Goal: Task Accomplishment & Management: Manage account settings

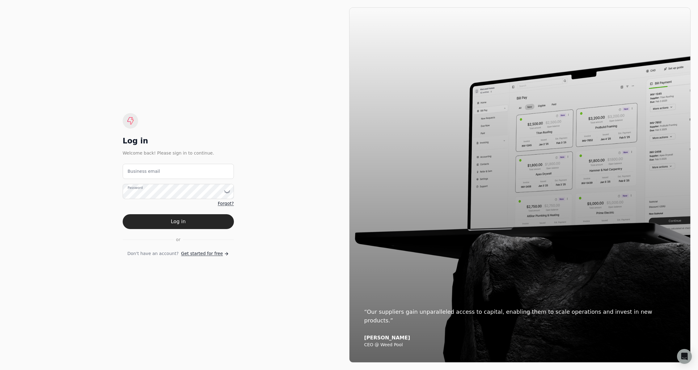
click at [283, 188] on div "Log in Welcome back! Please sign in to continue. Business email Password Forgot…" at bounding box center [178, 184] width 342 height 355
click at [190, 175] on email "Business email" at bounding box center [178, 171] width 111 height 15
type email "[EMAIL_ADDRESS][DOMAIN_NAME]"
drag, startPoint x: 209, startPoint y: 223, endPoint x: 225, endPoint y: 217, distance: 16.8
click at [210, 222] on button "Log in" at bounding box center [178, 221] width 111 height 15
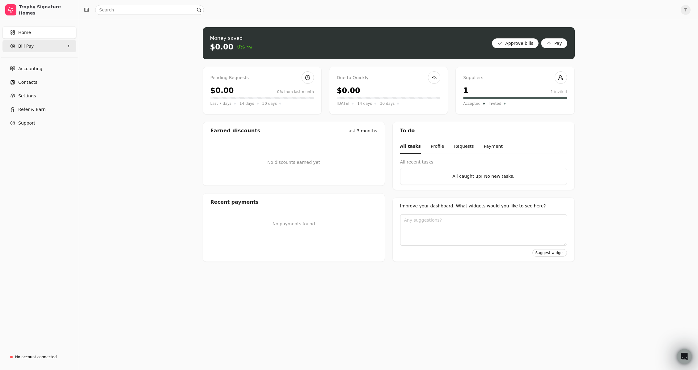
click at [43, 44] on Pay "Bill Pay" at bounding box center [39, 46] width 74 height 12
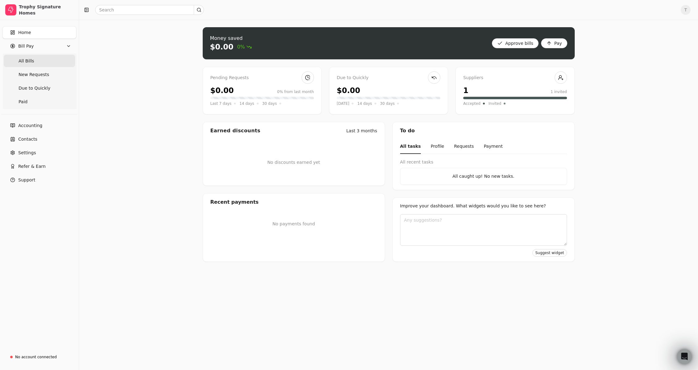
click at [39, 59] on Bills "All Bills" at bounding box center [39, 61] width 71 height 12
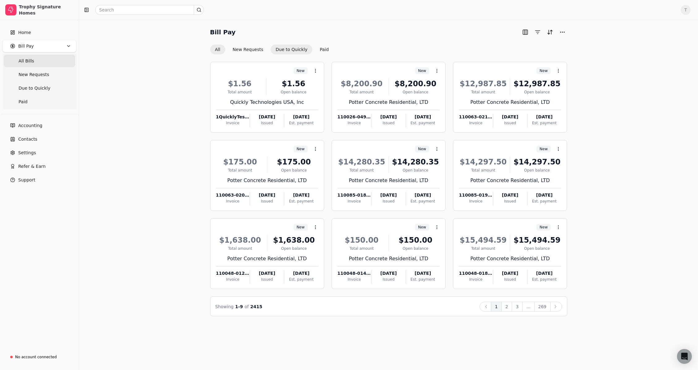
click at [292, 50] on button "Due to Quickly" at bounding box center [292, 49] width 42 height 10
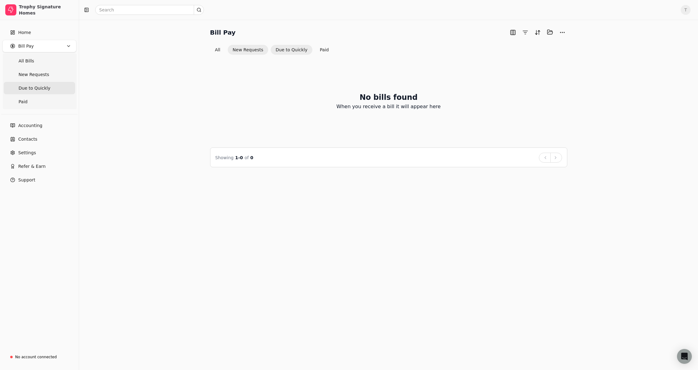
click at [248, 50] on button "New Requests" at bounding box center [248, 50] width 40 height 10
click at [216, 51] on button "All" at bounding box center [217, 50] width 15 height 10
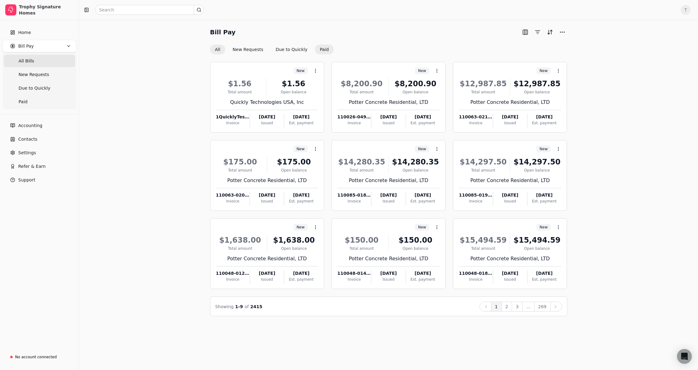
click at [321, 51] on button "Paid" at bounding box center [324, 49] width 19 height 10
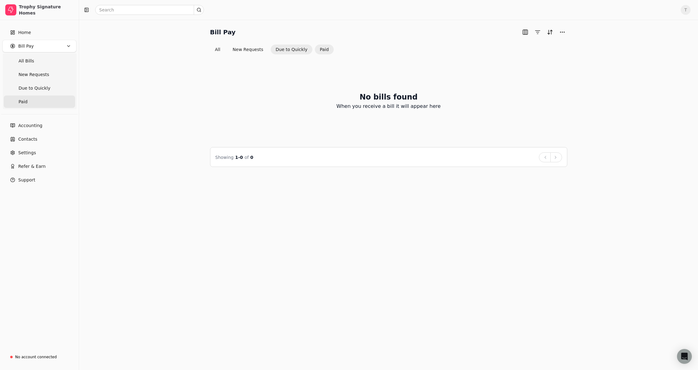
click at [299, 52] on button "Due to Quickly" at bounding box center [292, 49] width 42 height 10
click at [249, 52] on button "New Requests" at bounding box center [248, 50] width 40 height 10
click at [216, 49] on button "All" at bounding box center [217, 50] width 15 height 10
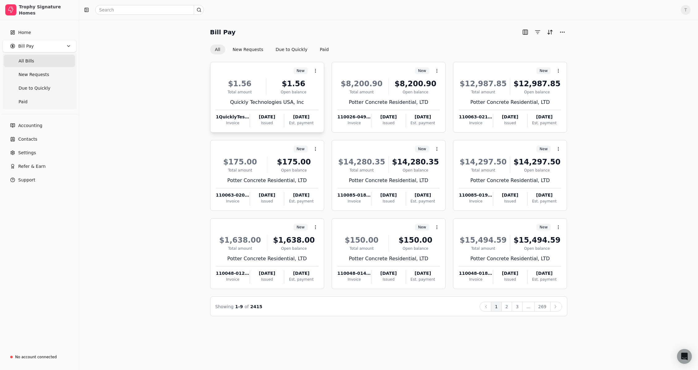
click at [266, 103] on div "Quickly Technologies USA, Inc" at bounding box center [267, 102] width 102 height 7
click at [325, 85] on span "Open" at bounding box center [324, 86] width 11 height 6
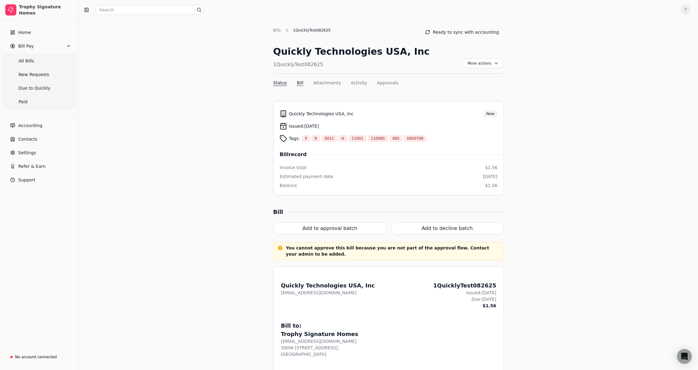
click at [301, 83] on button "Bill" at bounding box center [300, 83] width 6 height 6
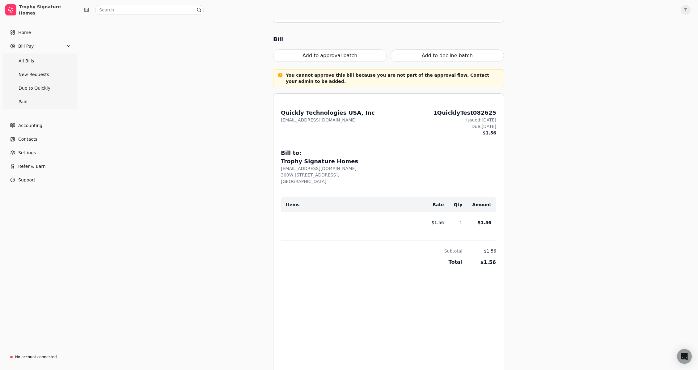
scroll to position [163, 0]
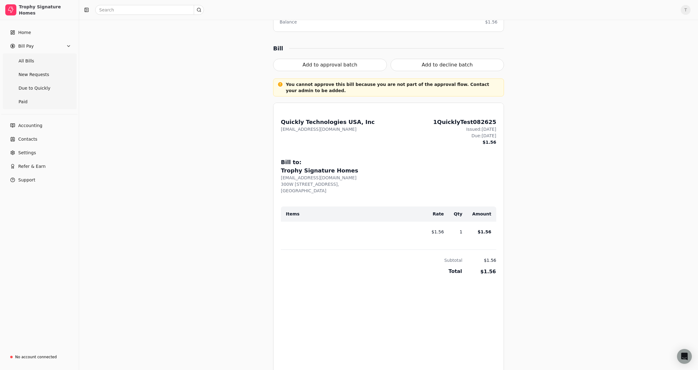
drag, startPoint x: 368, startPoint y: 130, endPoint x: 309, endPoint y: 142, distance: 60.0
click at [280, 129] on div "From: Quickly Technologies USA, Inc accounting+qtusainc@helloquickly.com 1Quick…" at bounding box center [388, 250] width 230 height 295
copy div "accounting+qtusainc@helloquickly.com"
click at [334, 142] on div "From: Quickly Technologies USA, Inc accounting+qtusainc@helloquickly.com" at bounding box center [328, 132] width 94 height 28
click at [32, 152] on span "Settings" at bounding box center [27, 152] width 18 height 6
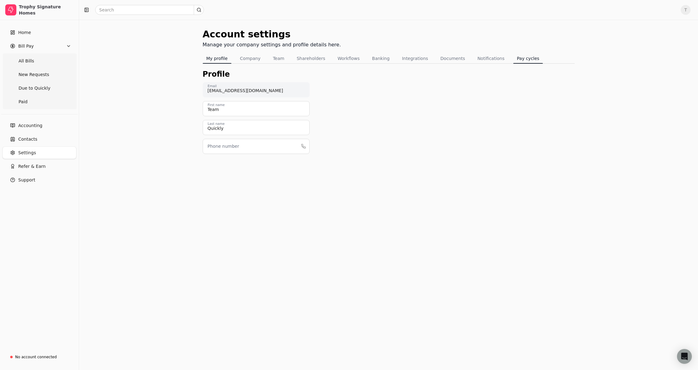
click at [520, 59] on button "Pay cycles" at bounding box center [528, 58] width 30 height 10
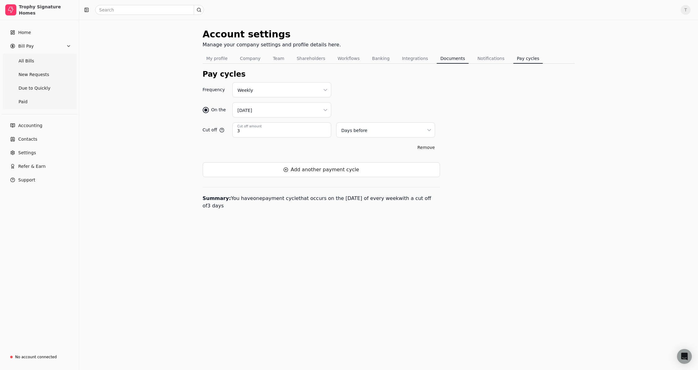
click at [442, 59] on button "Documents" at bounding box center [452, 58] width 32 height 10
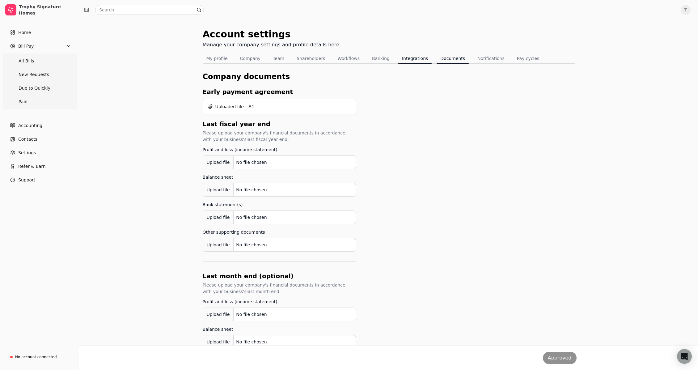
click at [407, 61] on button "Integrations" at bounding box center [414, 58] width 33 height 10
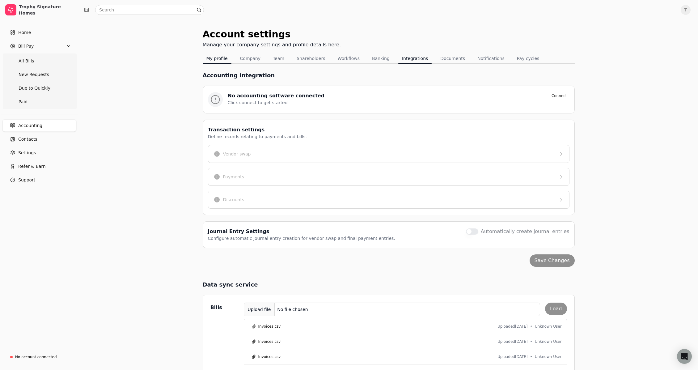
click at [213, 60] on button "My profile" at bounding box center [217, 58] width 29 height 10
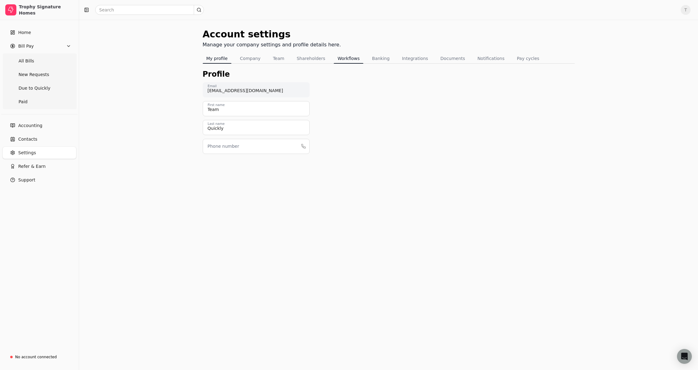
click at [343, 60] on button "Workflows" at bounding box center [349, 58] width 30 height 10
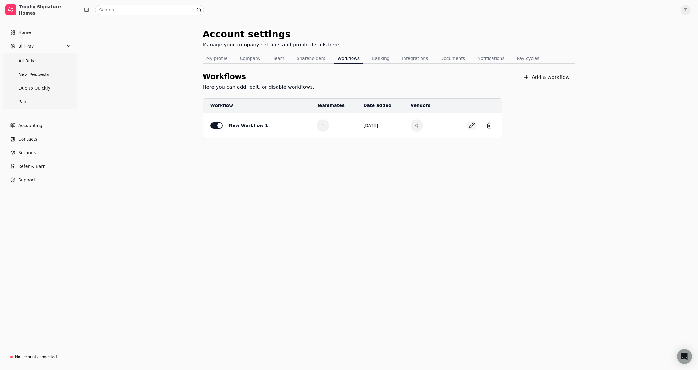
click at [473, 125] on button "button" at bounding box center [472, 125] width 10 height 10
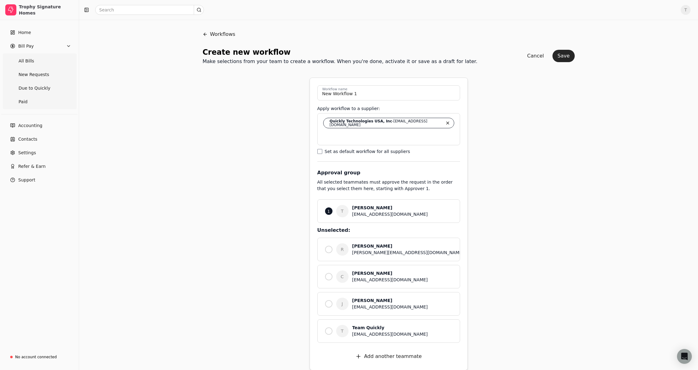
scroll to position [8, 0]
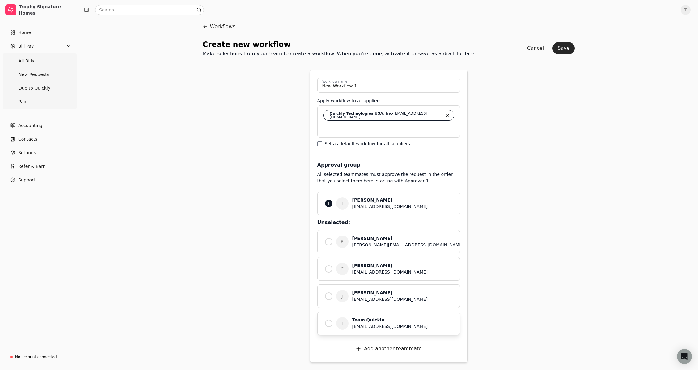
click at [382, 320] on div "Team Quickly" at bounding box center [402, 320] width 100 height 6
click at [378, 203] on div "Tanner Beltz" at bounding box center [402, 200] width 100 height 6
click at [564, 48] on button "Save" at bounding box center [563, 48] width 22 height 12
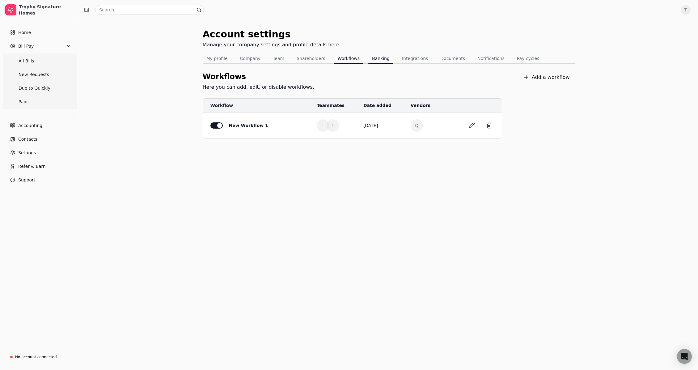
click at [372, 60] on button "Banking" at bounding box center [380, 58] width 25 height 10
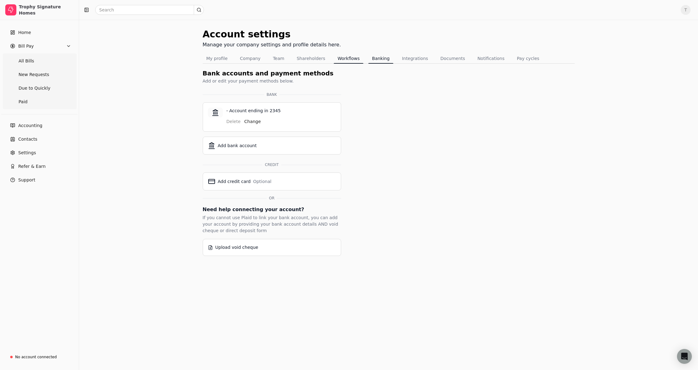
click at [343, 60] on button "Workflows" at bounding box center [349, 58] width 30 height 10
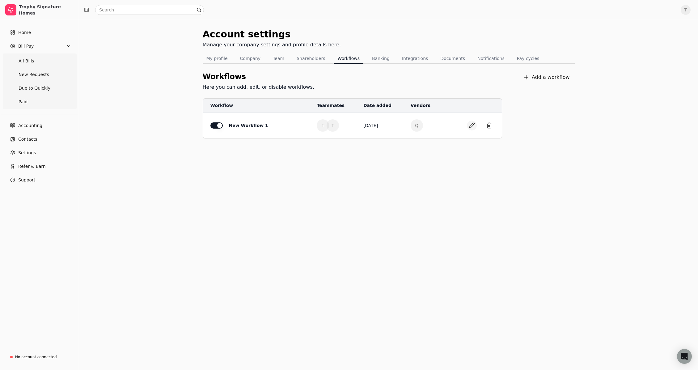
click at [472, 126] on button "button" at bounding box center [472, 125] width 10 height 10
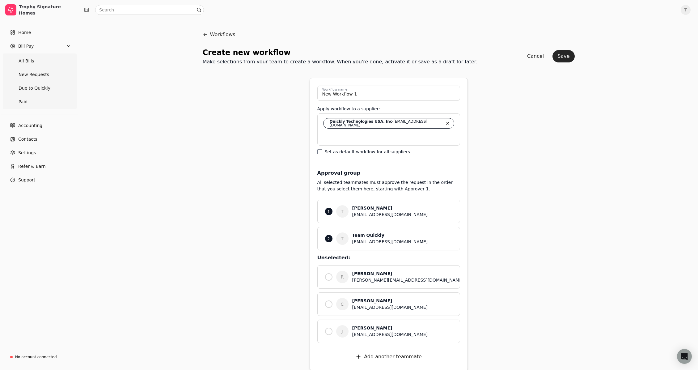
scroll to position [8, 0]
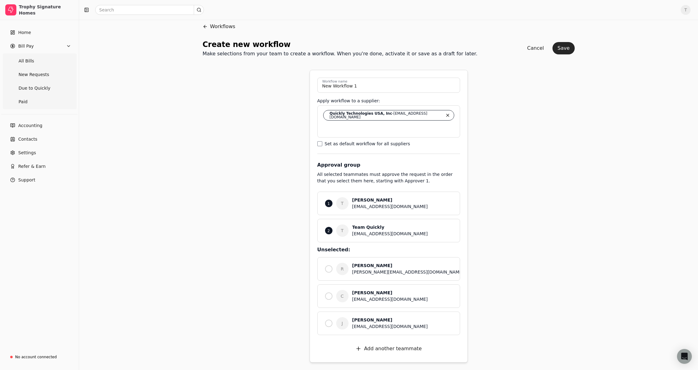
click at [187, 107] on div "Workflows Create new workflow Make selections from your team to create a workfl…" at bounding box center [388, 191] width 619 height 358
click at [380, 202] on div "Tanner Beltz" at bounding box center [402, 200] width 100 height 6
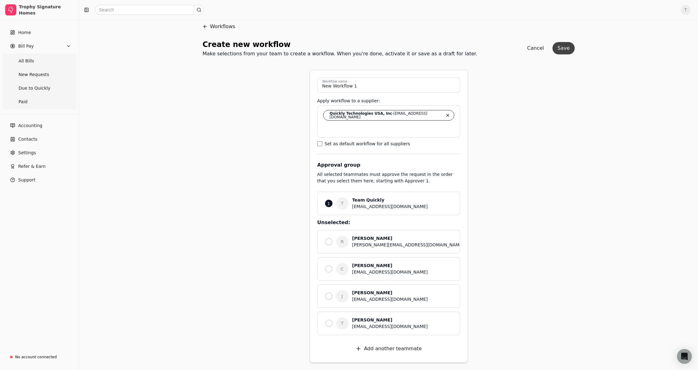
click at [565, 48] on button "Save" at bounding box center [563, 48] width 22 height 12
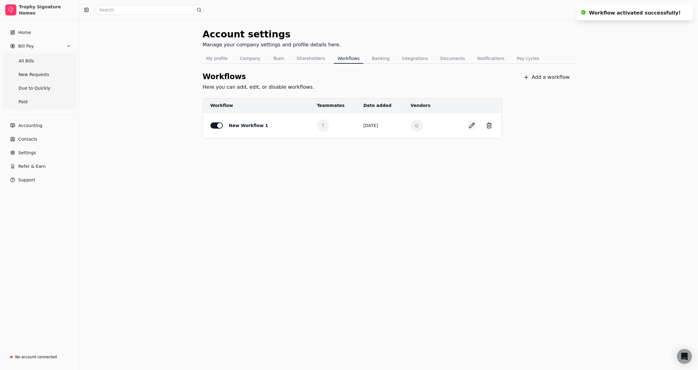
click at [473, 125] on button "button" at bounding box center [472, 125] width 10 height 10
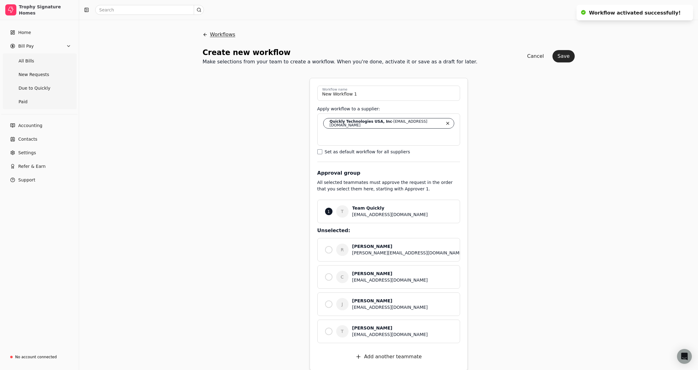
click at [211, 34] on button "Workflows" at bounding box center [219, 34] width 33 height 15
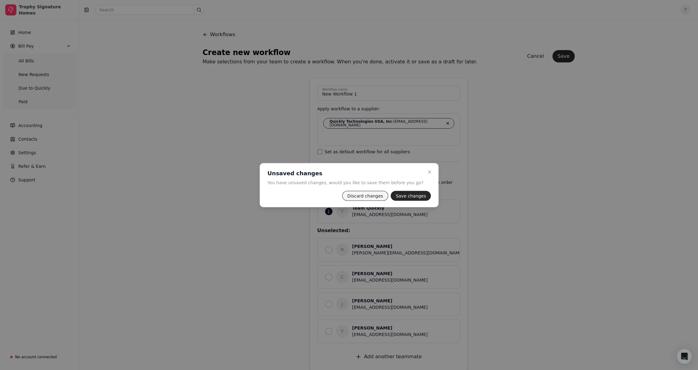
click at [359, 197] on button "Discard changes" at bounding box center [365, 196] width 46 height 10
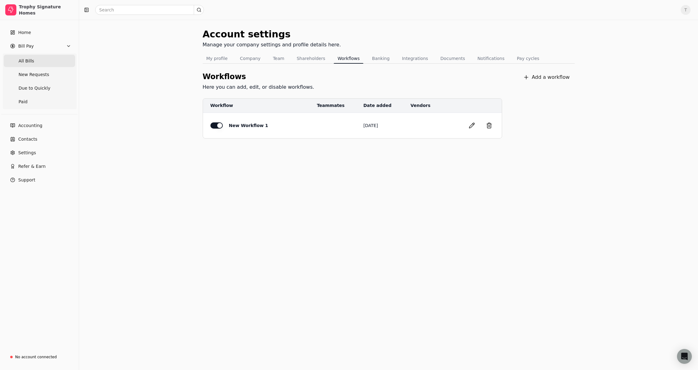
click at [50, 60] on Bills "All Bills" at bounding box center [39, 61] width 71 height 12
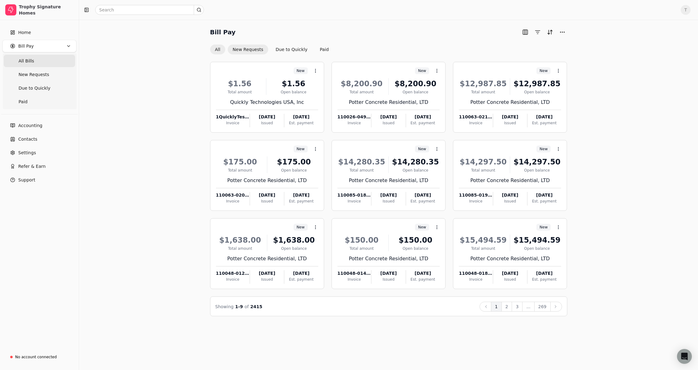
click at [258, 50] on button "New Requests" at bounding box center [248, 49] width 40 height 10
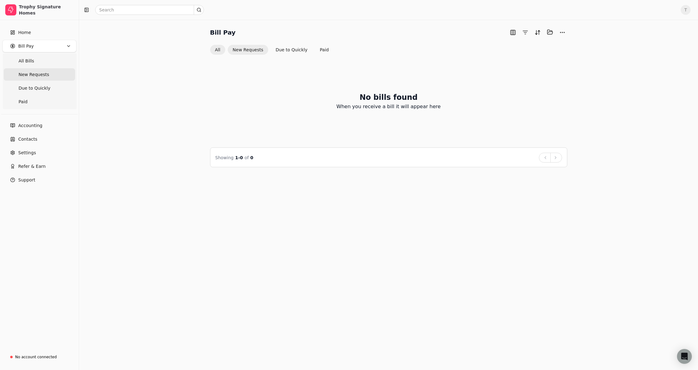
click at [218, 49] on button "All" at bounding box center [217, 50] width 15 height 10
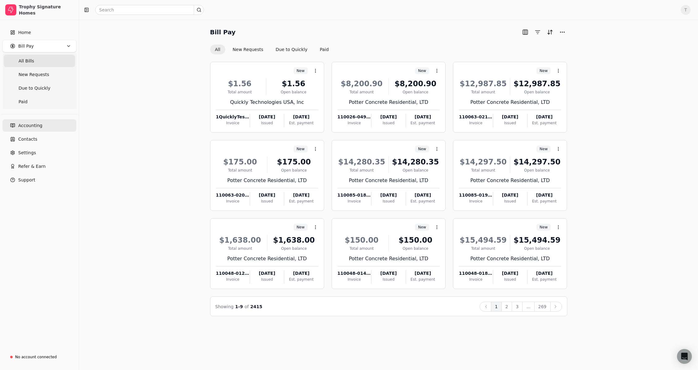
click at [30, 124] on span "Accounting" at bounding box center [30, 125] width 24 height 6
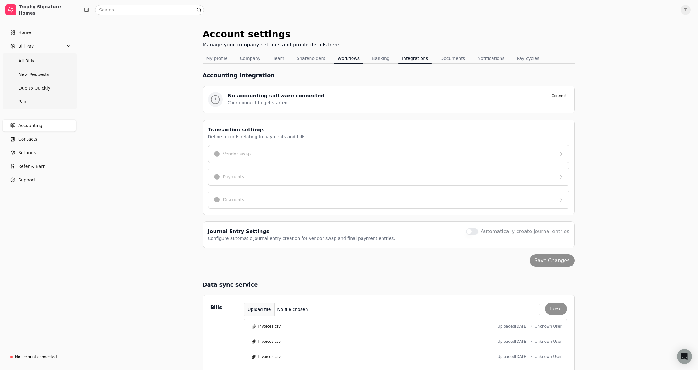
click at [344, 59] on button "Workflows" at bounding box center [349, 58] width 30 height 10
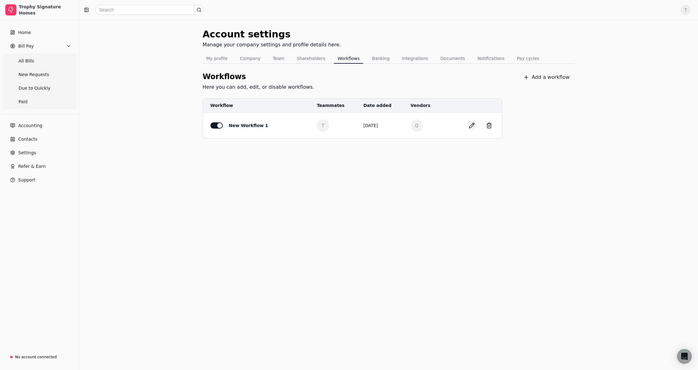
click at [472, 125] on button "button" at bounding box center [472, 125] width 10 height 10
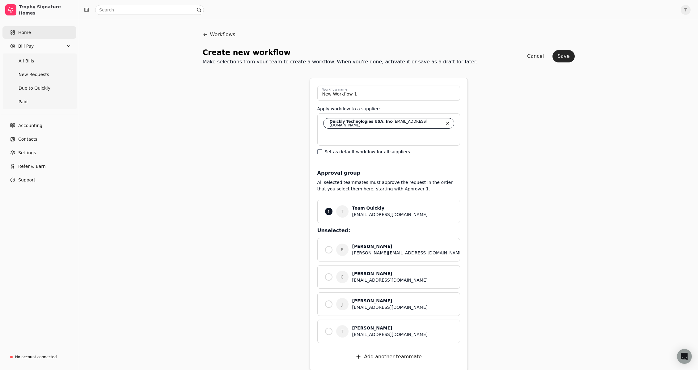
click at [22, 35] on span "Home" at bounding box center [24, 32] width 13 height 6
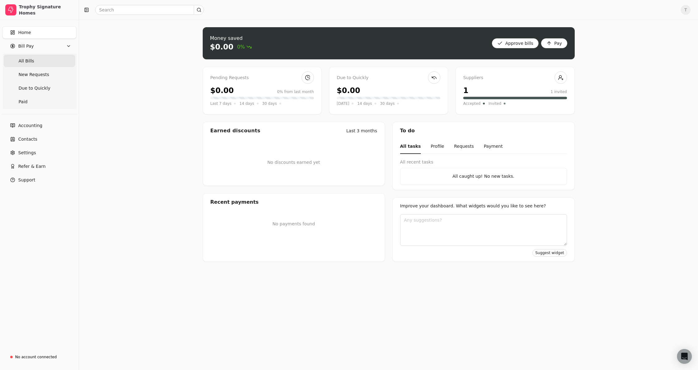
click at [44, 63] on Bills "All Bills" at bounding box center [39, 61] width 71 height 12
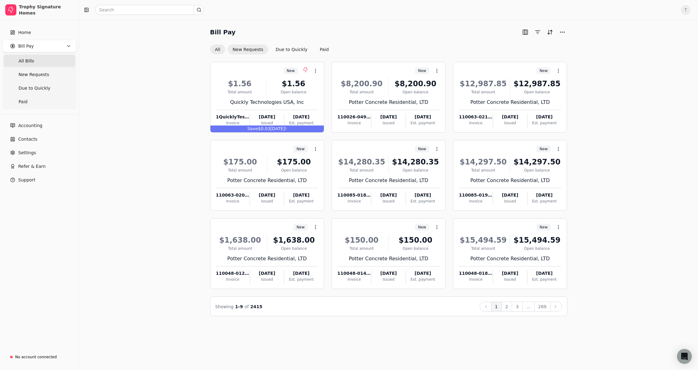
click at [247, 48] on button "New Requests" at bounding box center [248, 49] width 40 height 10
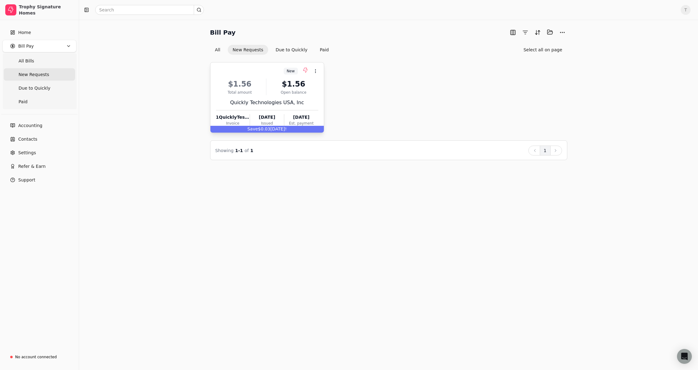
click at [268, 80] on div "$1.56 Total amount $1.56 Open balance" at bounding box center [267, 86] width 102 height 17
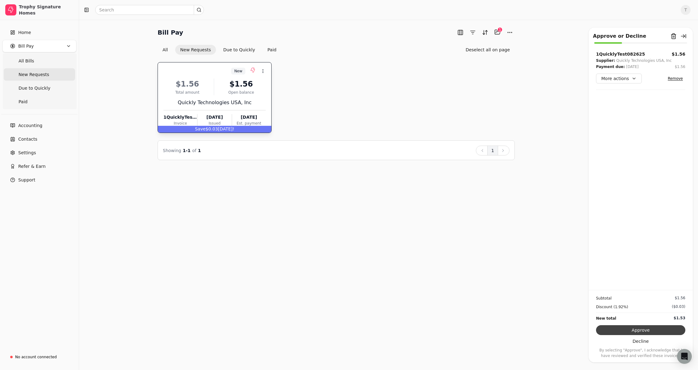
click at [662, 331] on button "Approve" at bounding box center [640, 330] width 89 height 10
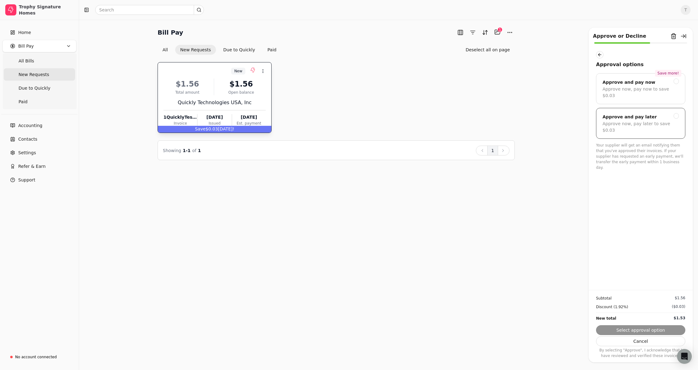
click at [628, 113] on div "Approve and pay later" at bounding box center [629, 116] width 54 height 7
click at [645, 329] on button "Submit approval" at bounding box center [640, 330] width 89 height 10
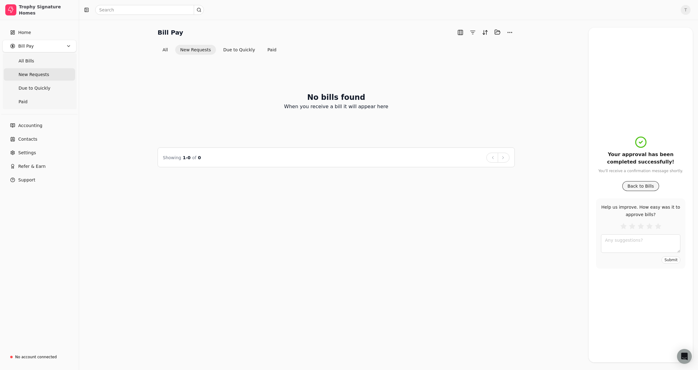
click at [649, 184] on button "Back to Bills" at bounding box center [640, 186] width 37 height 10
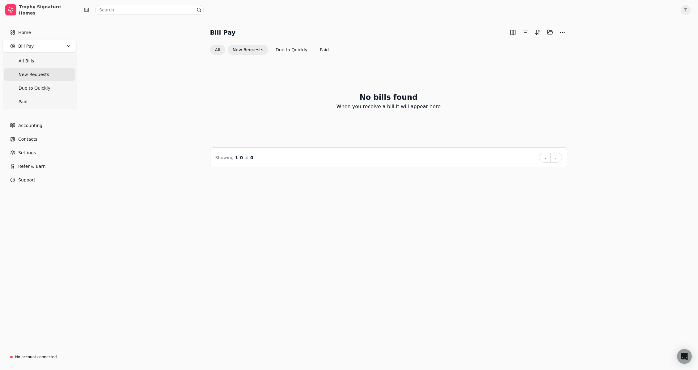
click at [219, 51] on button "All" at bounding box center [217, 50] width 15 height 10
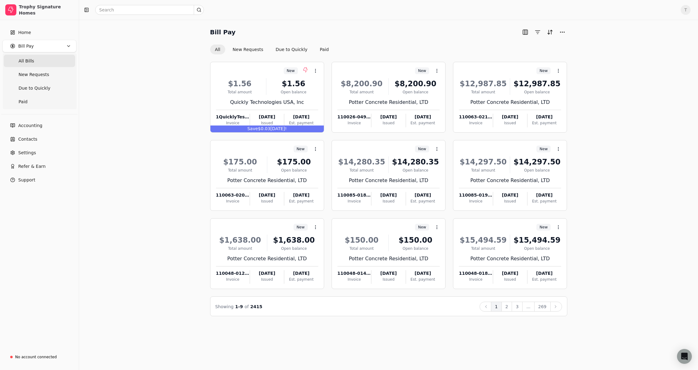
click at [165, 63] on div "Bill Pay All New Requests Due to Quickly Paid New Context Menu Button $1.56 Tot…" at bounding box center [388, 171] width 604 height 289
click at [164, 69] on div "Bill Pay All New Requests Due to Quickly Paid New Context Menu Button $1.56 Tot…" at bounding box center [388, 171] width 604 height 289
click at [123, 85] on div "Bill Pay All New Requests Due to Quickly Paid New Context Menu Button $1.56 Tot…" at bounding box center [388, 171] width 604 height 289
click at [148, 76] on div "Bill Pay All New Requests Due to Quickly Paid New Context Menu Button $1.56 Tot…" at bounding box center [388, 171] width 604 height 289
click at [247, 46] on button "New Requests" at bounding box center [248, 49] width 40 height 10
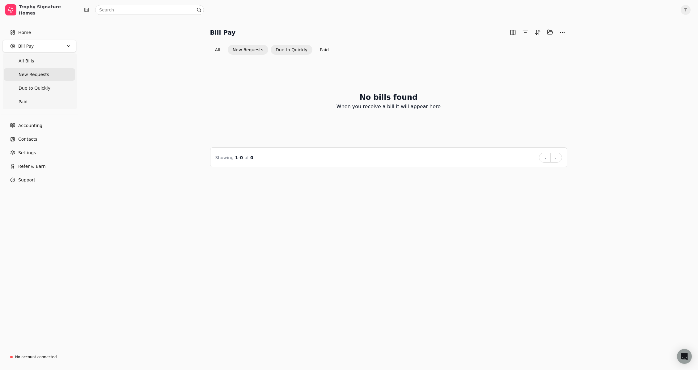
click at [285, 48] on button "Due to Quickly" at bounding box center [292, 50] width 42 height 10
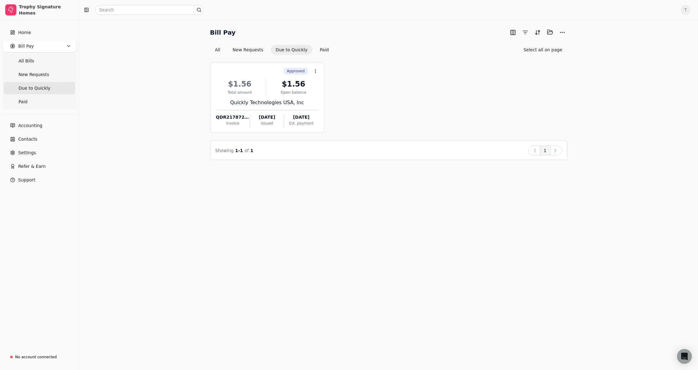
click at [368, 97] on div "Approved Context Menu Button $1.56 Total amount $1.56 Open balance Quickly Tech…" at bounding box center [388, 97] width 357 height 71
click at [236, 50] on button "New Requests" at bounding box center [248, 50] width 40 height 10
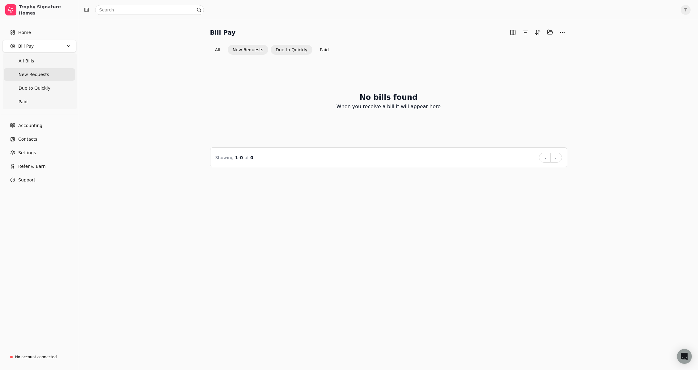
click at [289, 49] on button "Due to Quickly" at bounding box center [292, 50] width 42 height 10
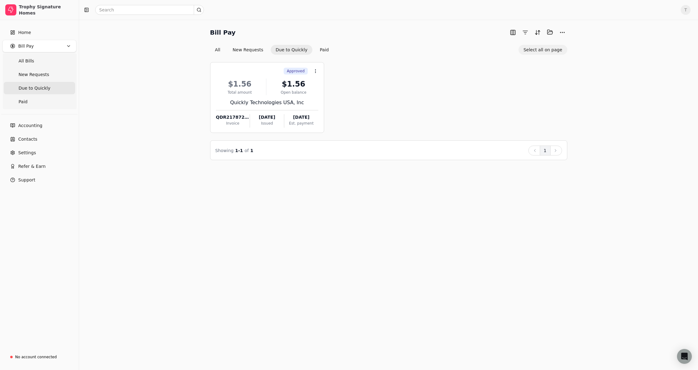
click at [543, 49] on button "Select all on page" at bounding box center [542, 50] width 48 height 10
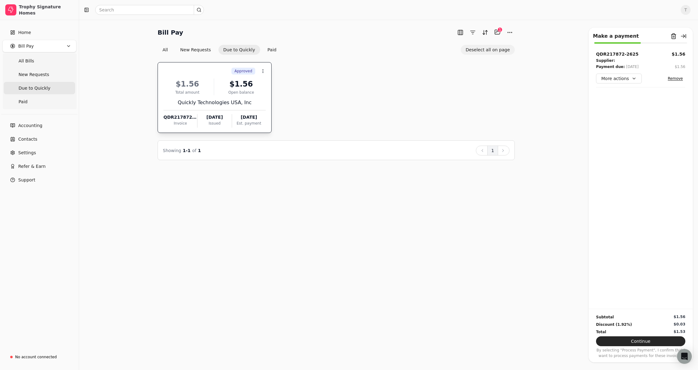
click at [495, 50] on button "Deselect all on page" at bounding box center [487, 50] width 54 height 10
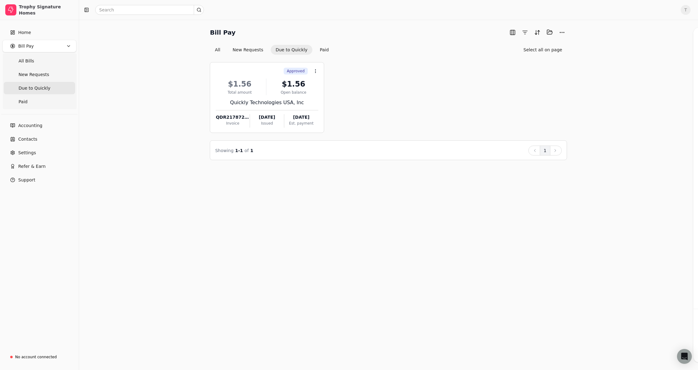
drag, startPoint x: 432, startPoint y: 69, endPoint x: 436, endPoint y: 68, distance: 4.4
click at [433, 69] on div "Approved Context Menu Button $1.56 Total amount $1.56 Open balance Quickly Tech…" at bounding box center [388, 97] width 357 height 71
click at [456, 61] on div "Approved Context Menu Button $1.56 Total amount $1.56 Open balance Quickly Tech…" at bounding box center [388, 107] width 357 height 105
click at [253, 50] on button "New Requests" at bounding box center [248, 50] width 40 height 10
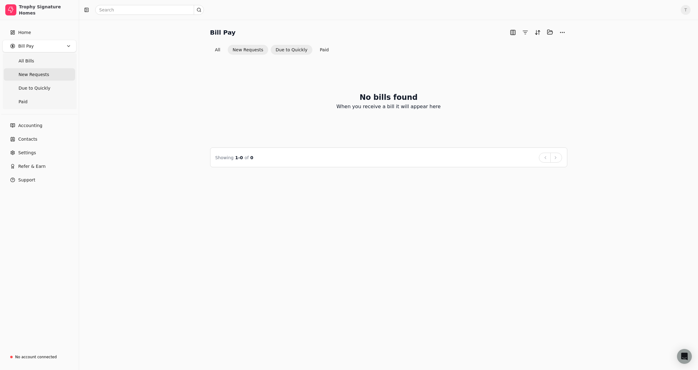
click at [287, 51] on button "Due to Quickly" at bounding box center [292, 50] width 42 height 10
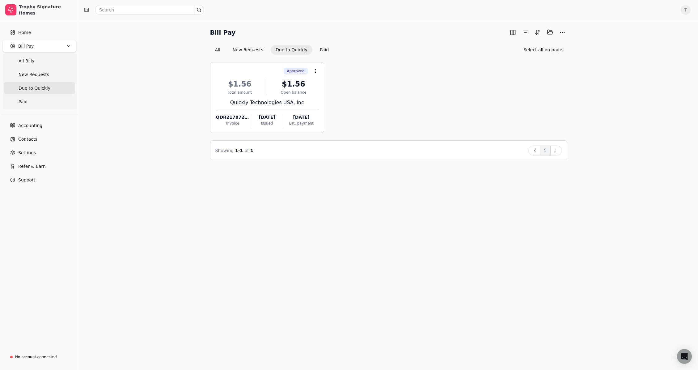
click at [408, 62] on div "Approved Context Menu Button $1.56 Total amount $1.56 Open balance Quickly Tech…" at bounding box center [388, 97] width 357 height 71
click at [411, 79] on div "Approved Context Menu Button $1.56 Total amount $1.56 Open balance Quickly Tech…" at bounding box center [388, 97] width 357 height 71
